Goal: Navigation & Orientation: Go to known website

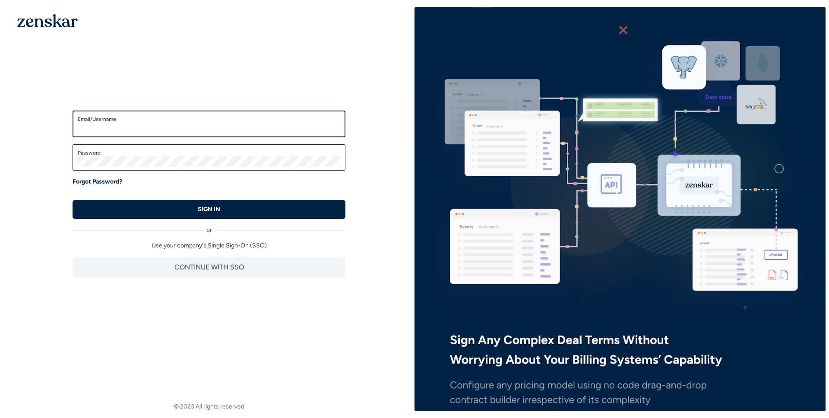
type input "**********"
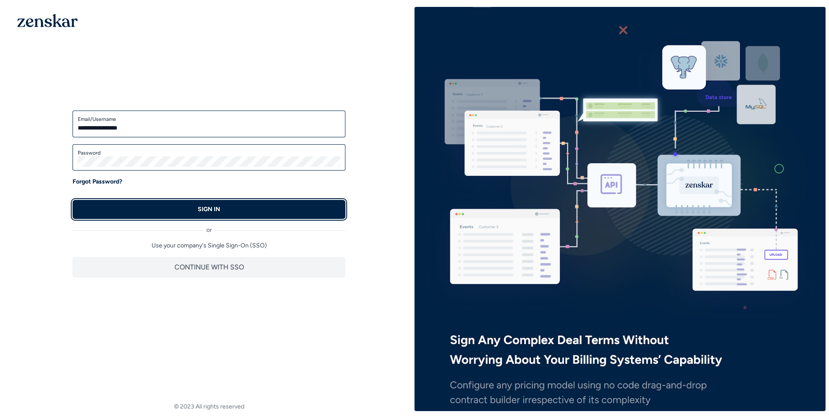
click at [216, 209] on p "SIGN IN" at bounding box center [209, 209] width 22 height 9
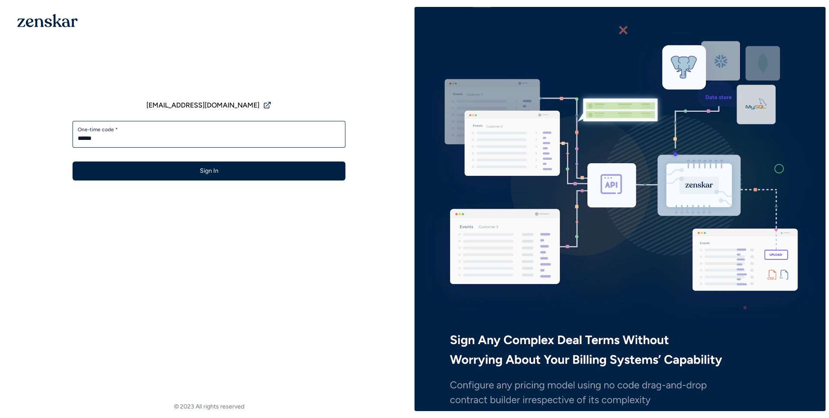
type input "******"
click at [73, 161] on button "Sign In" at bounding box center [209, 170] width 273 height 19
